Goal: Task Accomplishment & Management: Complete application form

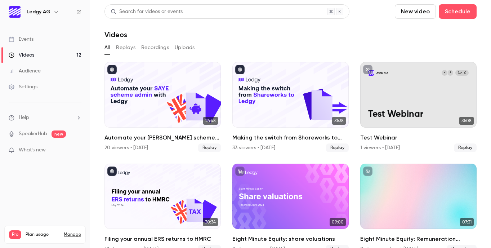
click at [25, 41] on div "Events" at bounding box center [21, 39] width 25 height 7
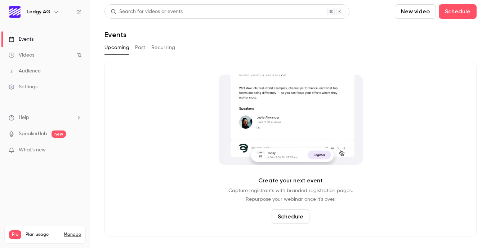
click at [292, 215] on button "Schedule" at bounding box center [290, 216] width 38 height 14
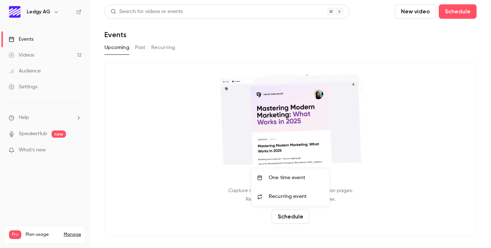
click at [298, 179] on div "One time event" at bounding box center [295, 177] width 55 height 7
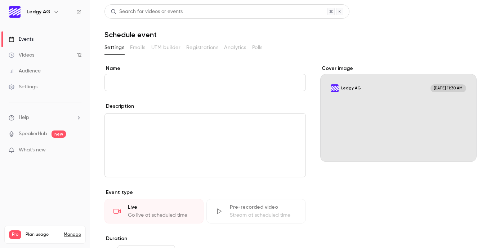
click at [176, 77] on input "Name" at bounding box center [204, 82] width 201 height 17
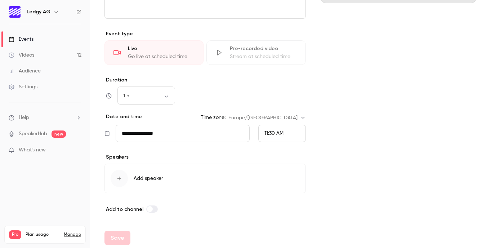
scroll to position [161, 0]
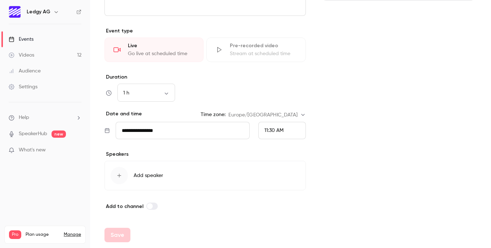
click at [133, 176] on button "Add speaker" at bounding box center [204, 176] width 201 height 30
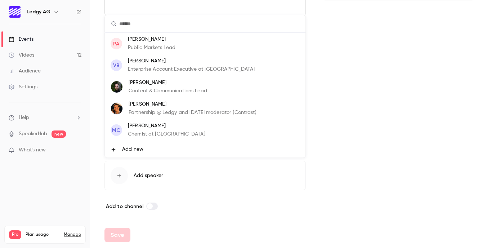
scroll to position [43, 0]
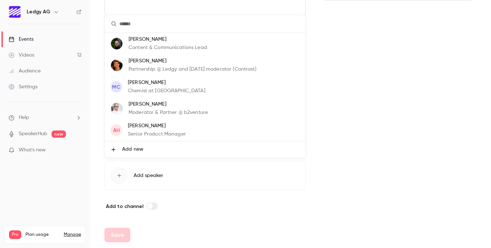
click at [345, 146] on div at bounding box center [245, 124] width 491 height 248
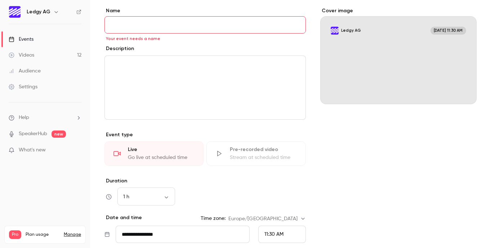
scroll to position [0, 0]
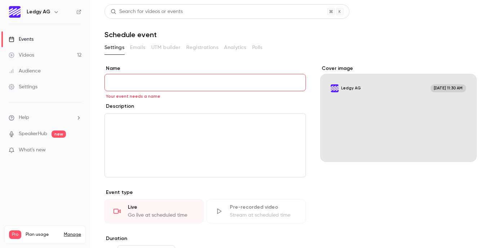
click at [23, 59] on link "Videos 12" at bounding box center [45, 55] width 90 height 16
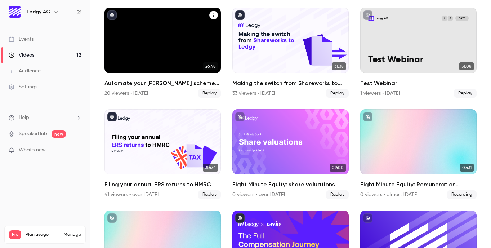
scroll to position [24, 0]
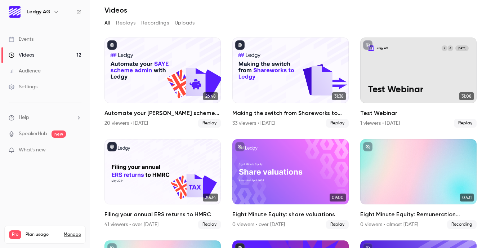
click at [267, 16] on section "Search for videos or events New video Schedule Videos All Replays Recordings Up…" at bounding box center [290, 99] width 372 height 239
click at [30, 71] on div "Audience" at bounding box center [25, 70] width 32 height 7
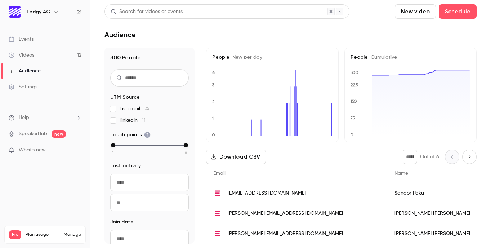
click at [25, 87] on div "Settings" at bounding box center [23, 86] width 29 height 7
